Goal: Transaction & Acquisition: Purchase product/service

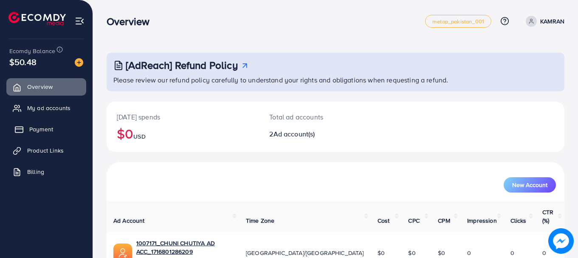
click at [46, 129] on span "Payment" at bounding box center [41, 129] width 24 height 8
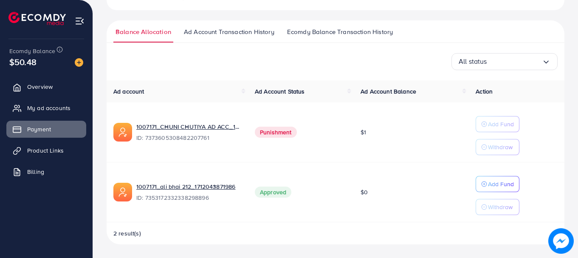
scroll to position [76, 0]
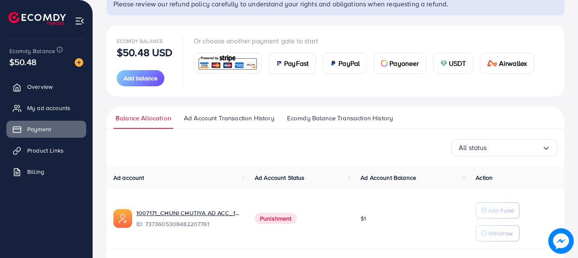
click at [333, 115] on span "Ecomdy Balance Transaction History" at bounding box center [340, 117] width 106 height 9
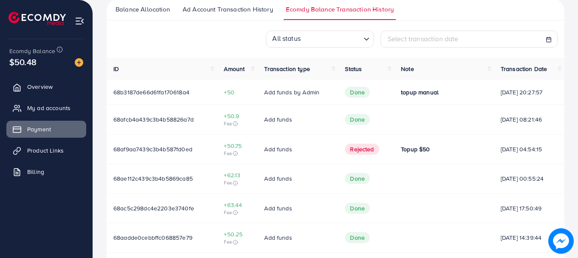
scroll to position [186, 0]
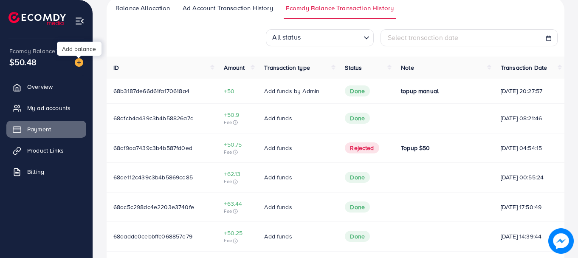
click at [76, 61] on img at bounding box center [79, 62] width 8 height 8
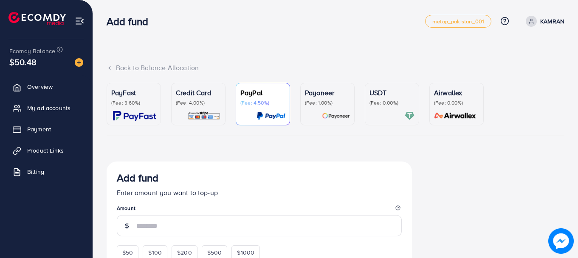
click at [381, 112] on div at bounding box center [391, 116] width 45 height 10
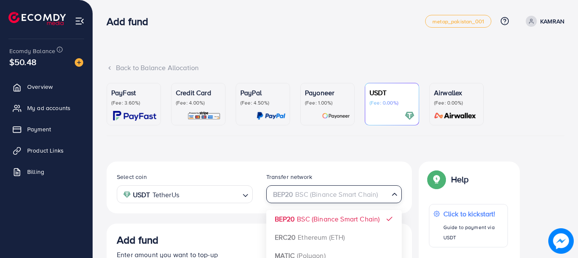
click at [333, 196] on div "BEP20 BSC (Binance Smart Chain)" at bounding box center [329, 193] width 120 height 15
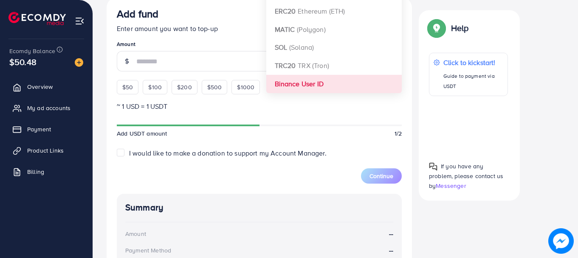
click at [318, 83] on div "Select coin USDT TetherUs Loading... Transfer network Binance User ID Loading..…" at bounding box center [259, 153] width 305 height 437
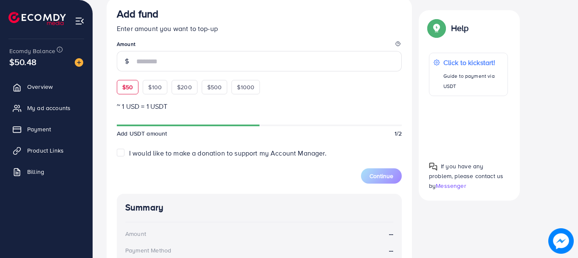
click at [129, 84] on span "$50" at bounding box center [127, 87] width 11 height 8
type input "**"
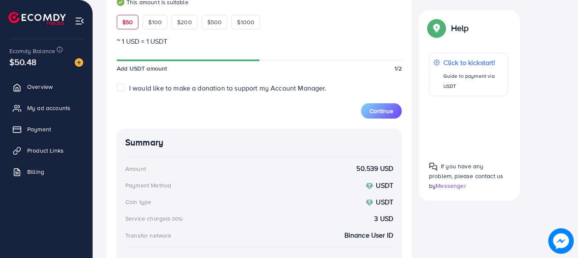
scroll to position [298, 0]
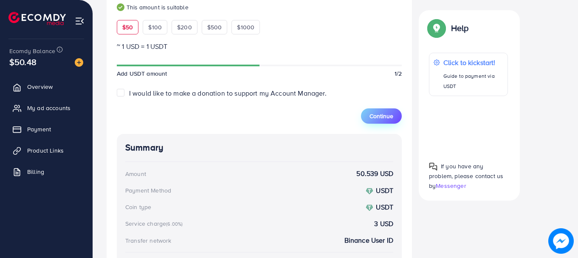
click at [389, 114] on span "Continue" at bounding box center [381, 116] width 24 height 8
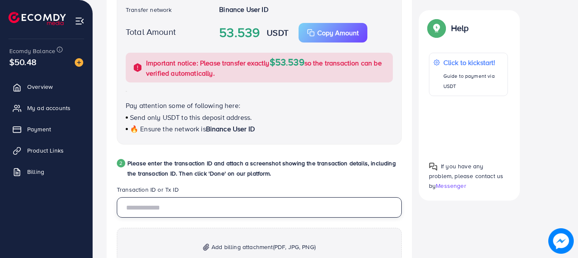
click at [309, 202] on input "text" at bounding box center [259, 207] width 285 height 20
paste input "**********"
type input "**********"
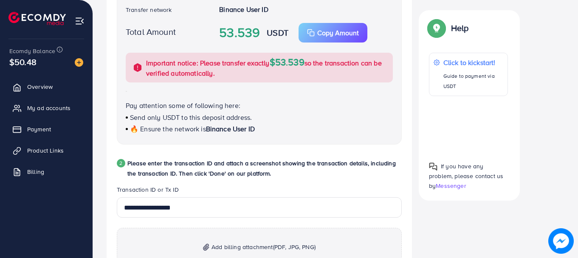
click at [306, 238] on p "Add billing attachment (PDF, JPG, PNG)" at bounding box center [259, 247] width 285 height 38
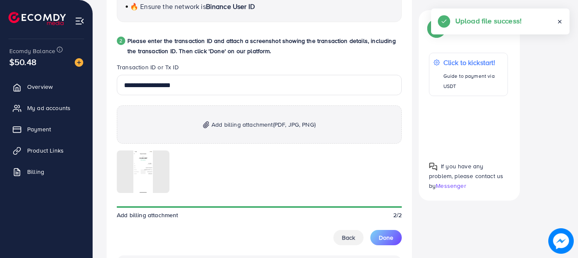
scroll to position [450, 0]
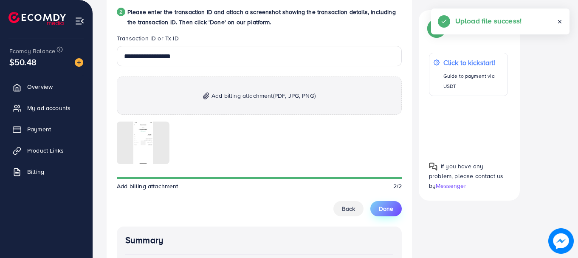
click at [378, 210] on button "Done" at bounding box center [385, 208] width 31 height 15
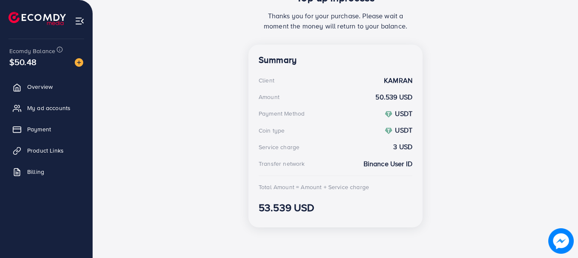
scroll to position [158, 0]
